Goal: Go to known website: Access a specific website the user already knows

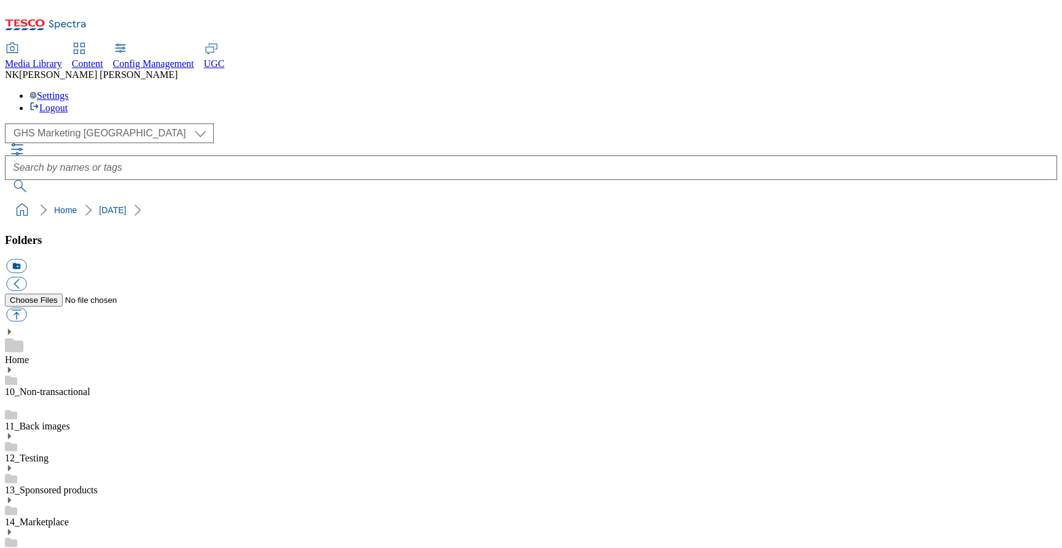
select select "flare-ghs-mktg"
click at [85, 25] on icon at bounding box center [46, 28] width 82 height 26
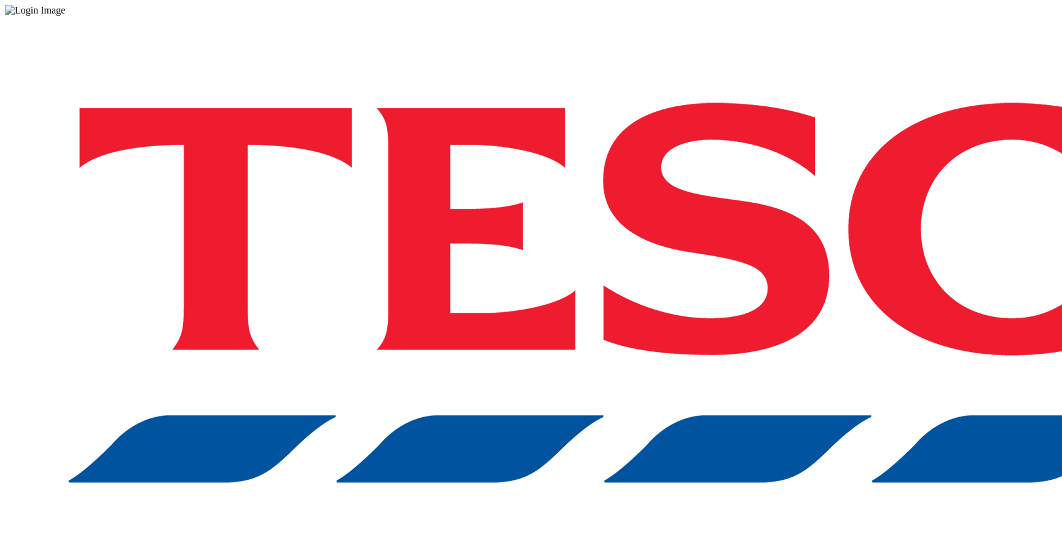
click at [740, 302] on div "Log in to the Spectra’s dashboard using Tesco’s credentials. If you don’t have …" at bounding box center [531, 321] width 1053 height 611
